Goal: Navigation & Orientation: Go to known website

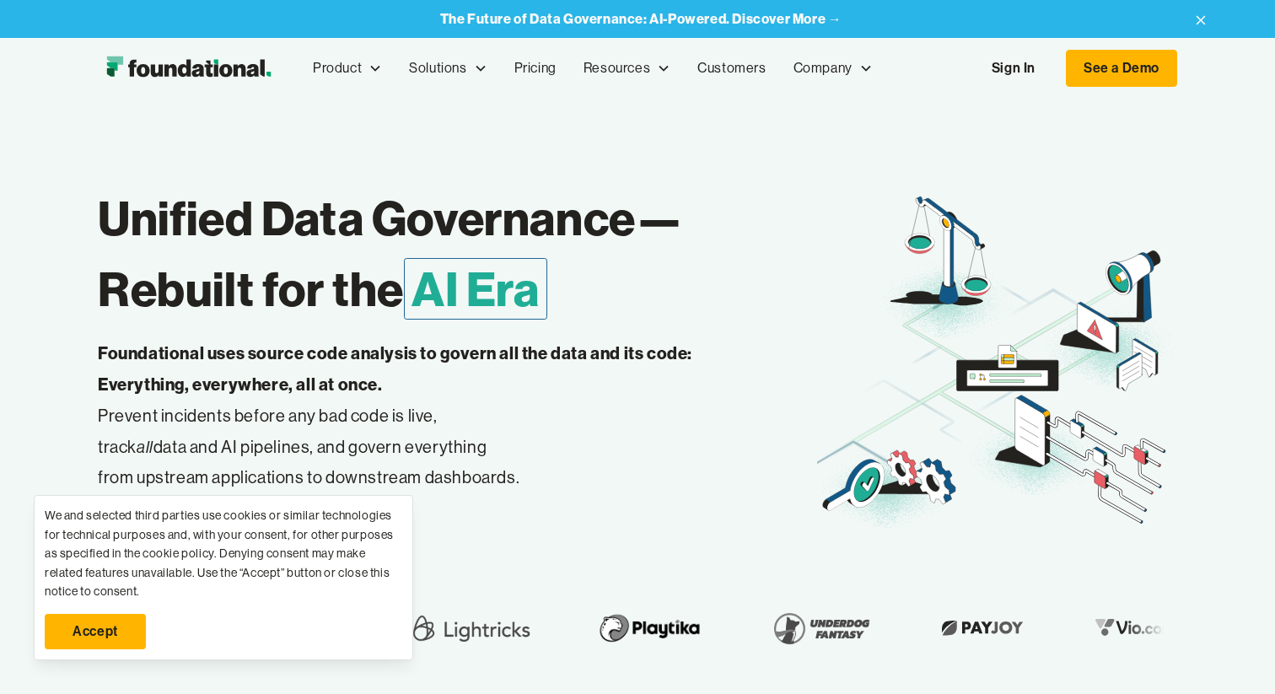
click at [143, 81] on img "home" at bounding box center [188, 68] width 181 height 34
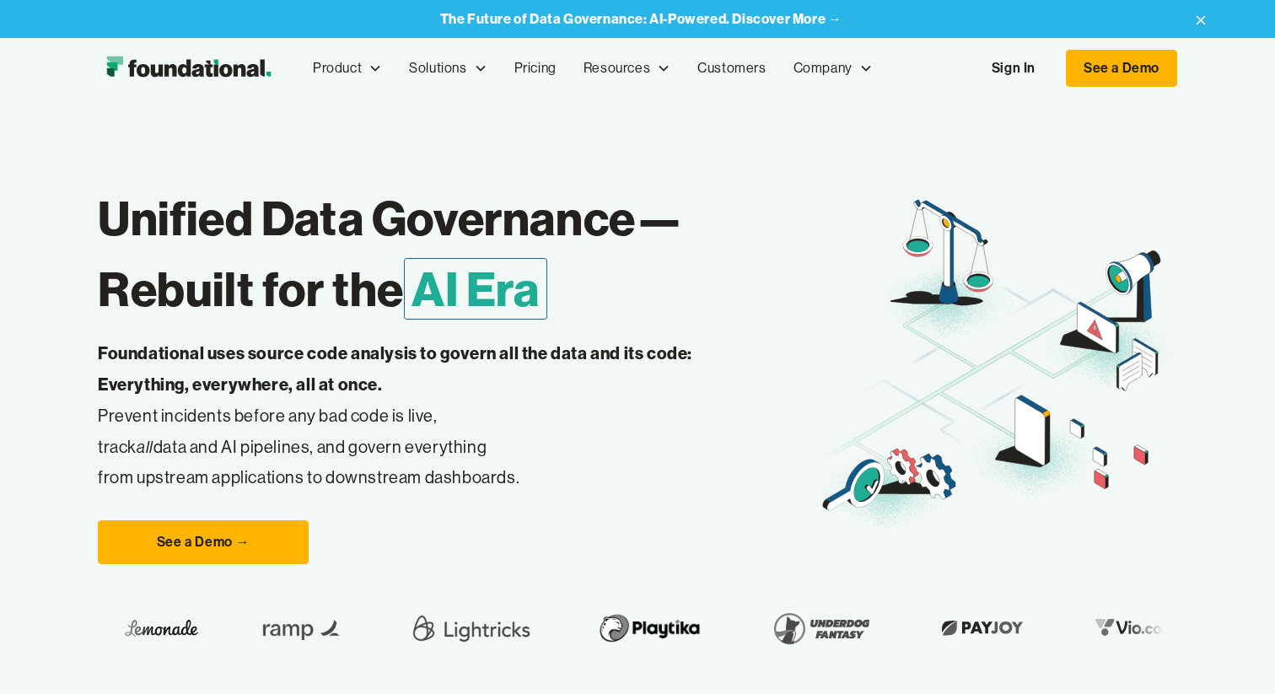
drag, startPoint x: 27, startPoint y: 84, endPoint x: 262, endPoint y: 85, distance: 235.3
click at [262, 85] on div "Product Product Pull Requests Analyze and validate code changes in every reposi…" at bounding box center [637, 68] width 1275 height 61
click at [262, 85] on div "Product Product Pull Requests Analyze and validate code changes in every reposi…" at bounding box center [637, 68] width 1079 height 56
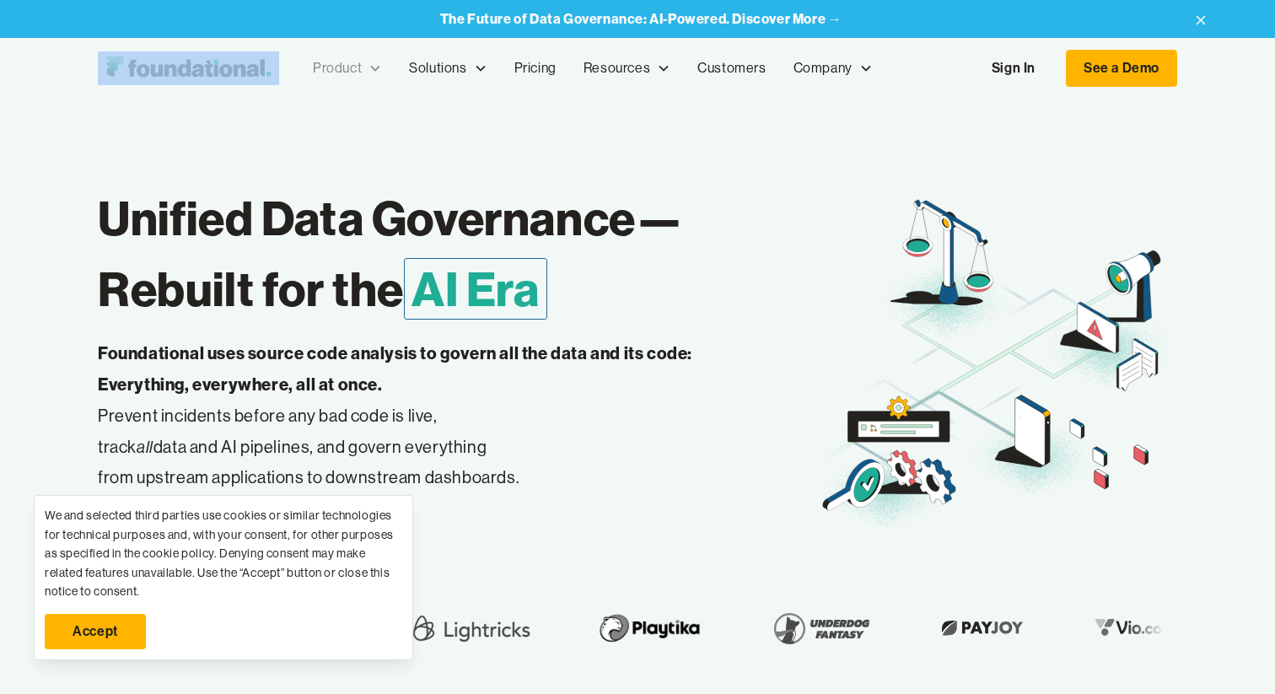
drag, startPoint x: 281, startPoint y: 72, endPoint x: 323, endPoint y: 66, distance: 42.6
click at [325, 66] on div "Product Product Pull Requests Analyze and validate code changes in every reposi…" at bounding box center [637, 68] width 1079 height 56
